Goal: Information Seeking & Learning: Learn about a topic

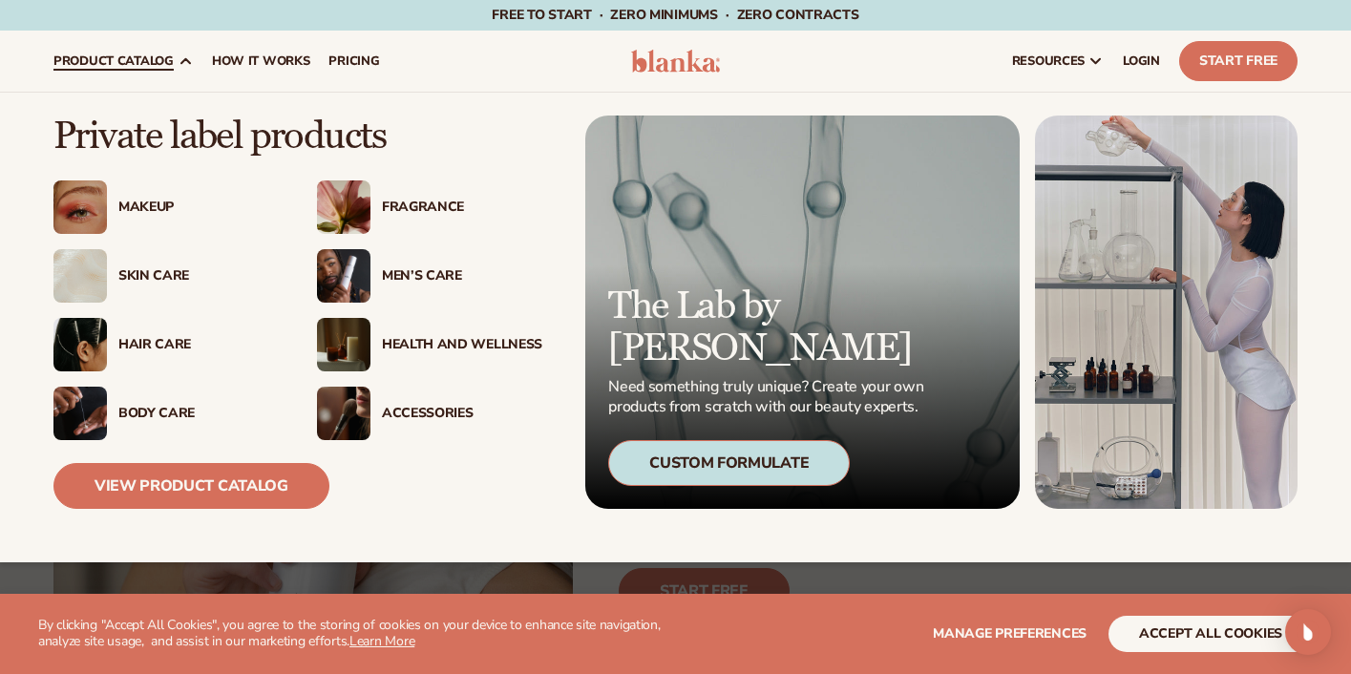
click at [139, 203] on div "Makeup" at bounding box center [198, 207] width 160 height 16
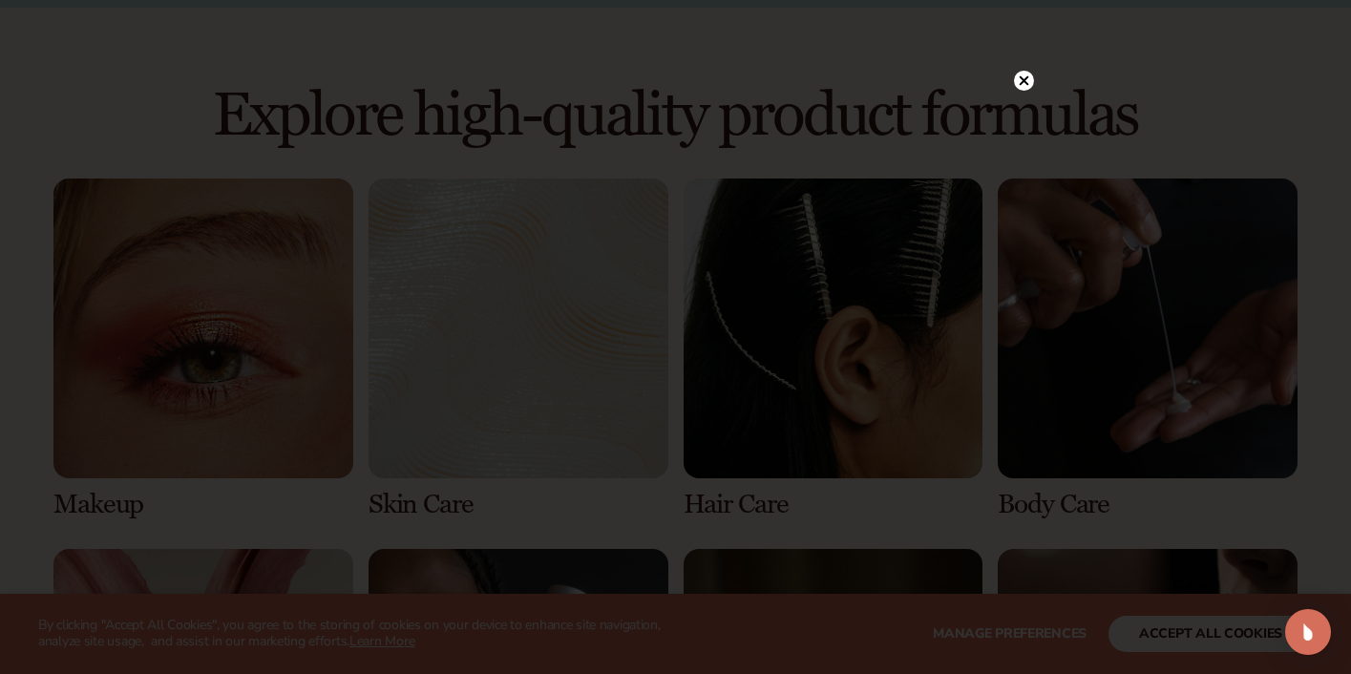
scroll to position [1272, 0]
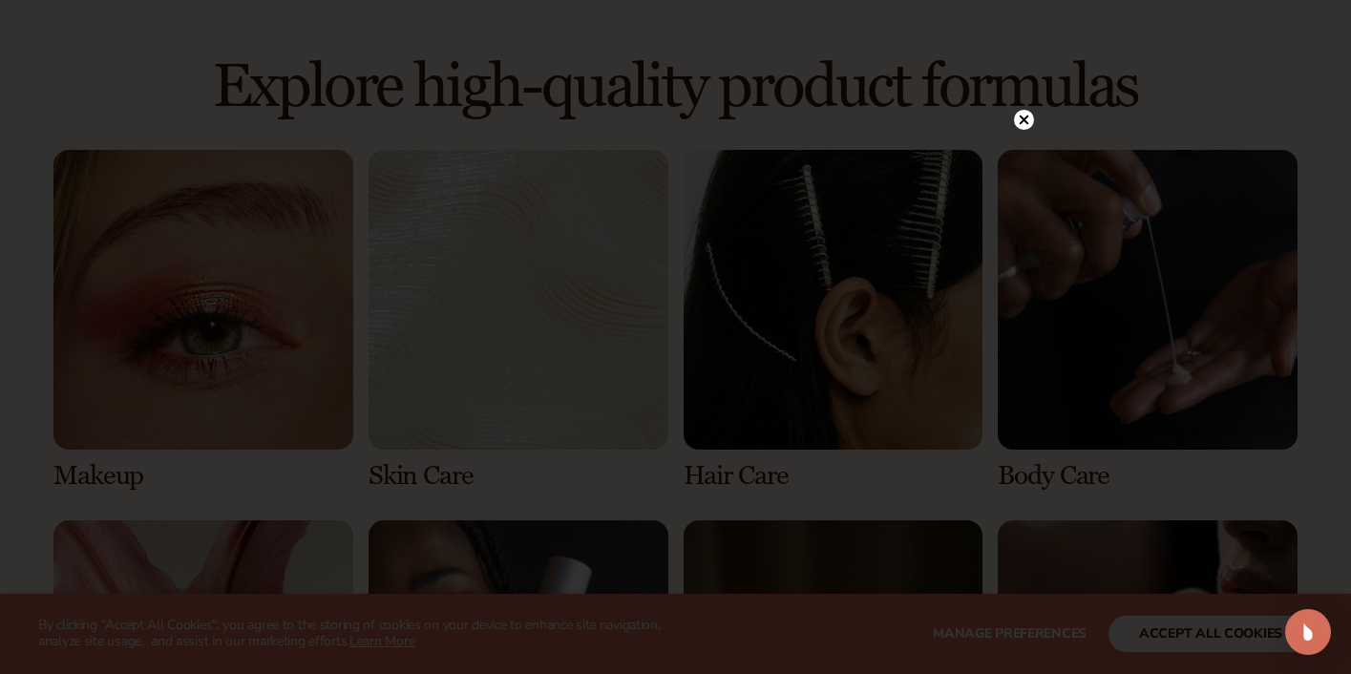
click at [1020, 120] on circle at bounding box center [1024, 120] width 20 height 20
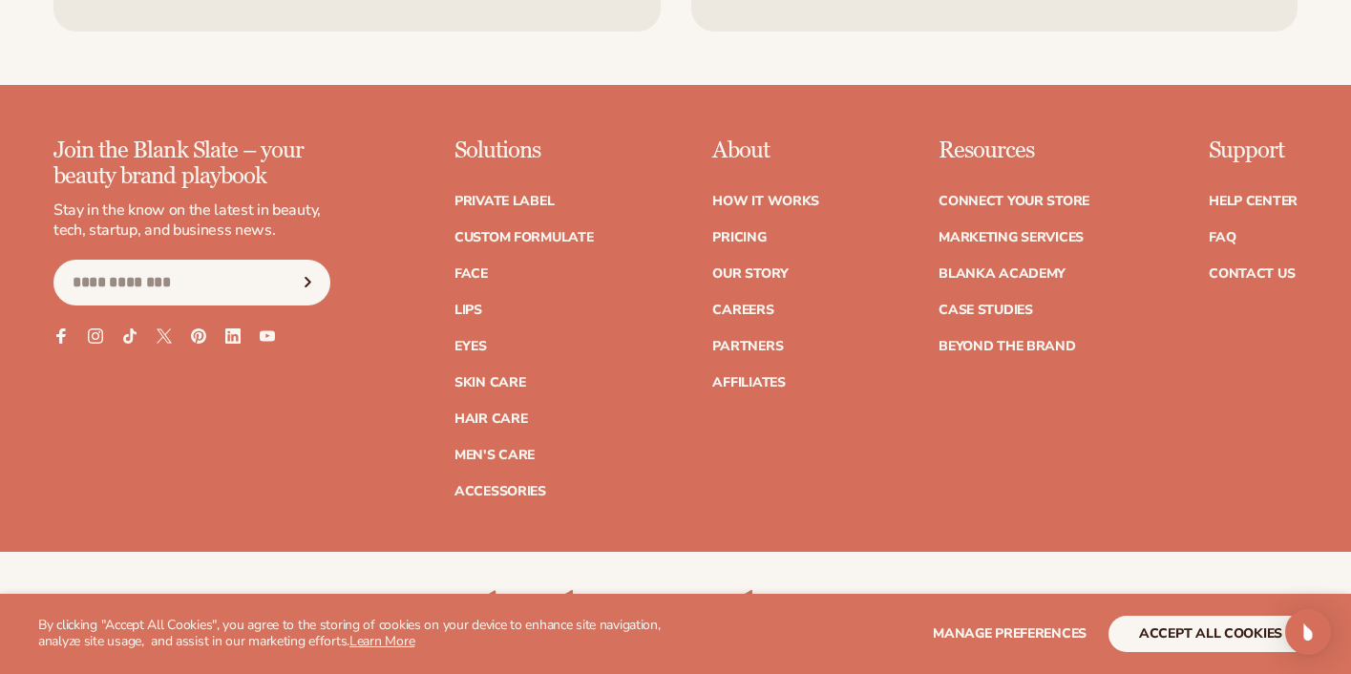
scroll to position [3292, 0]
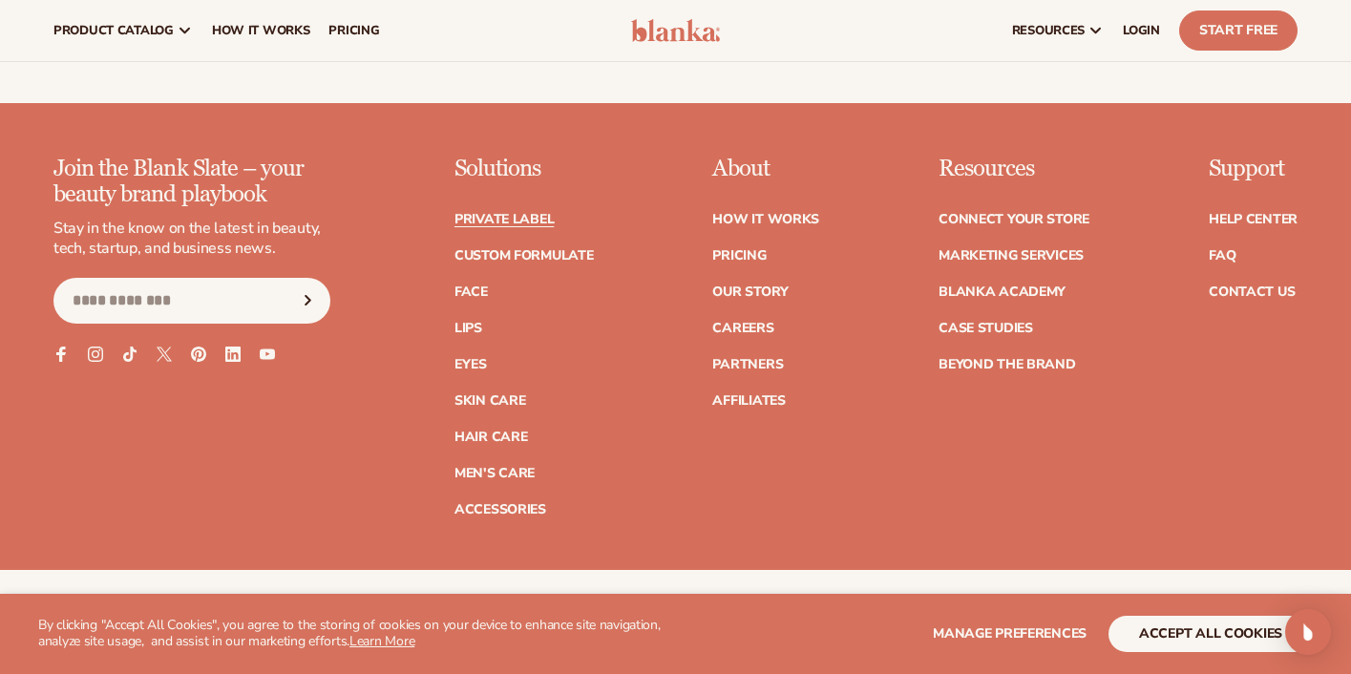
click at [501, 216] on link "Private label" at bounding box center [503, 219] width 99 height 13
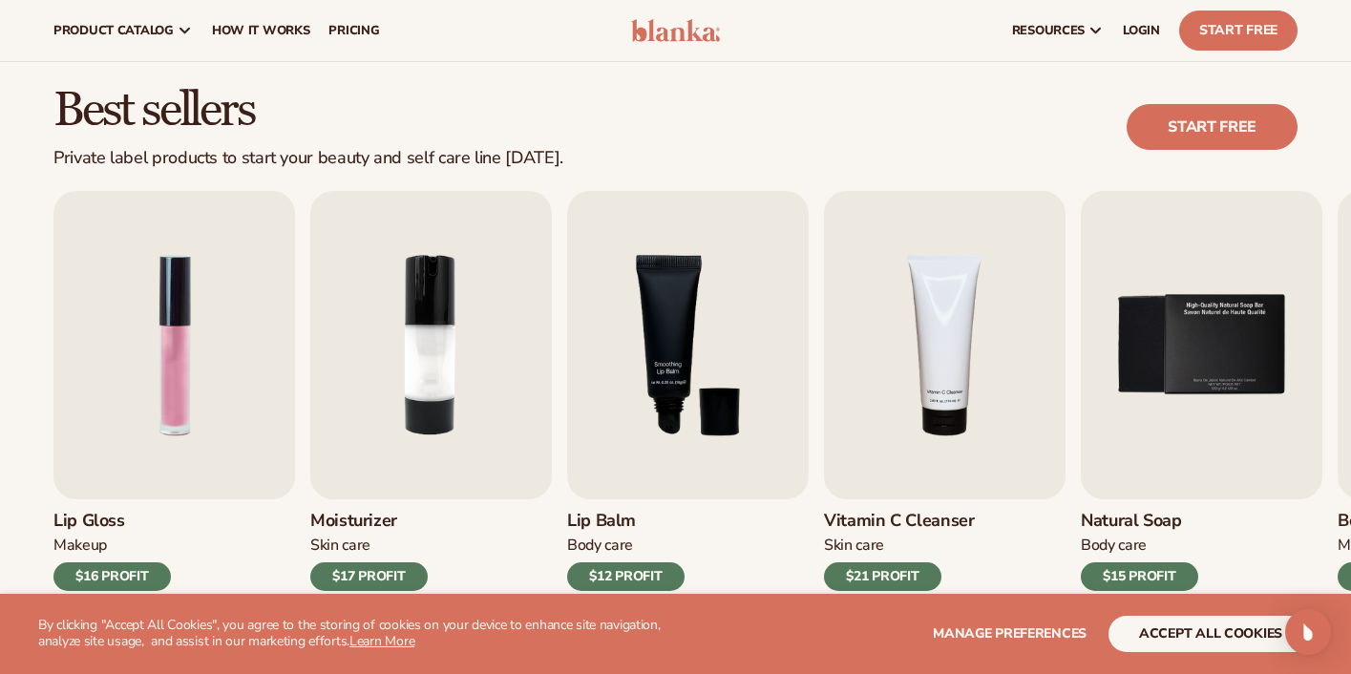
scroll to position [469, 0]
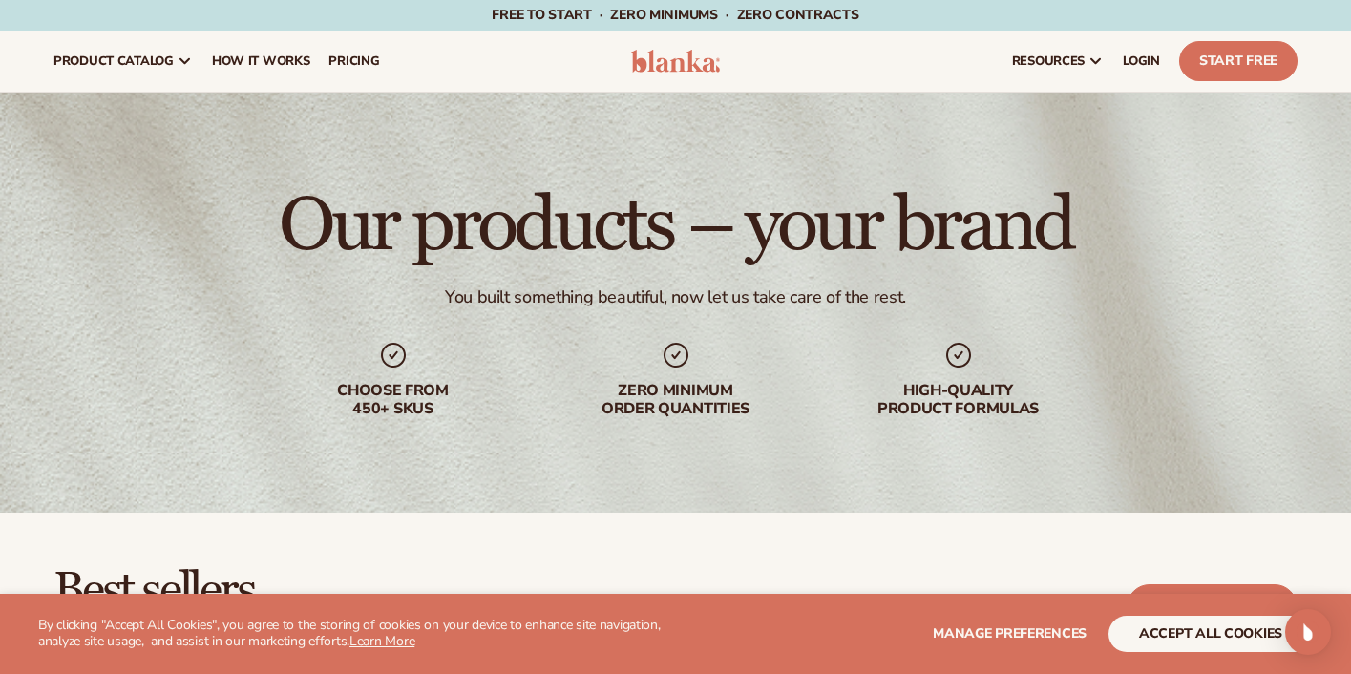
scroll to position [3292, 0]
